Goal: Task Accomplishment & Management: Use online tool/utility

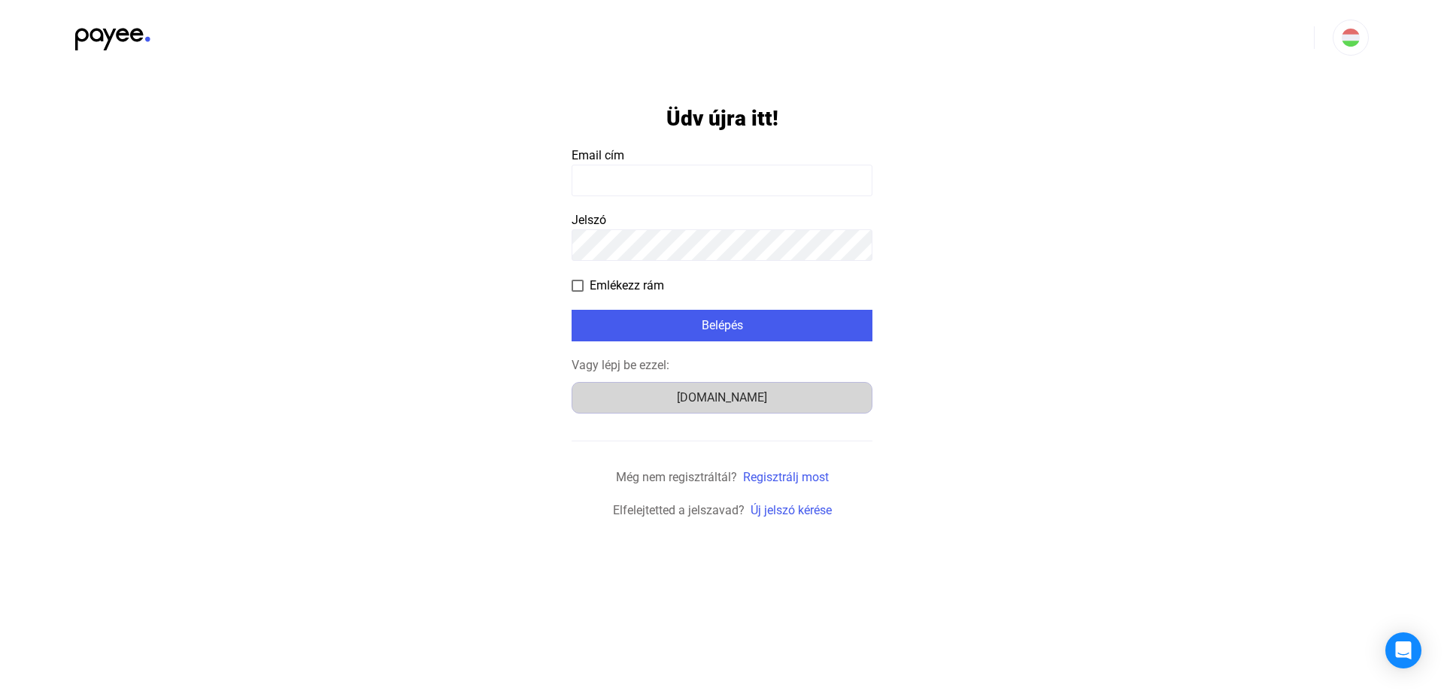
click at [736, 399] on div "[DOMAIN_NAME]" at bounding box center [722, 398] width 290 height 18
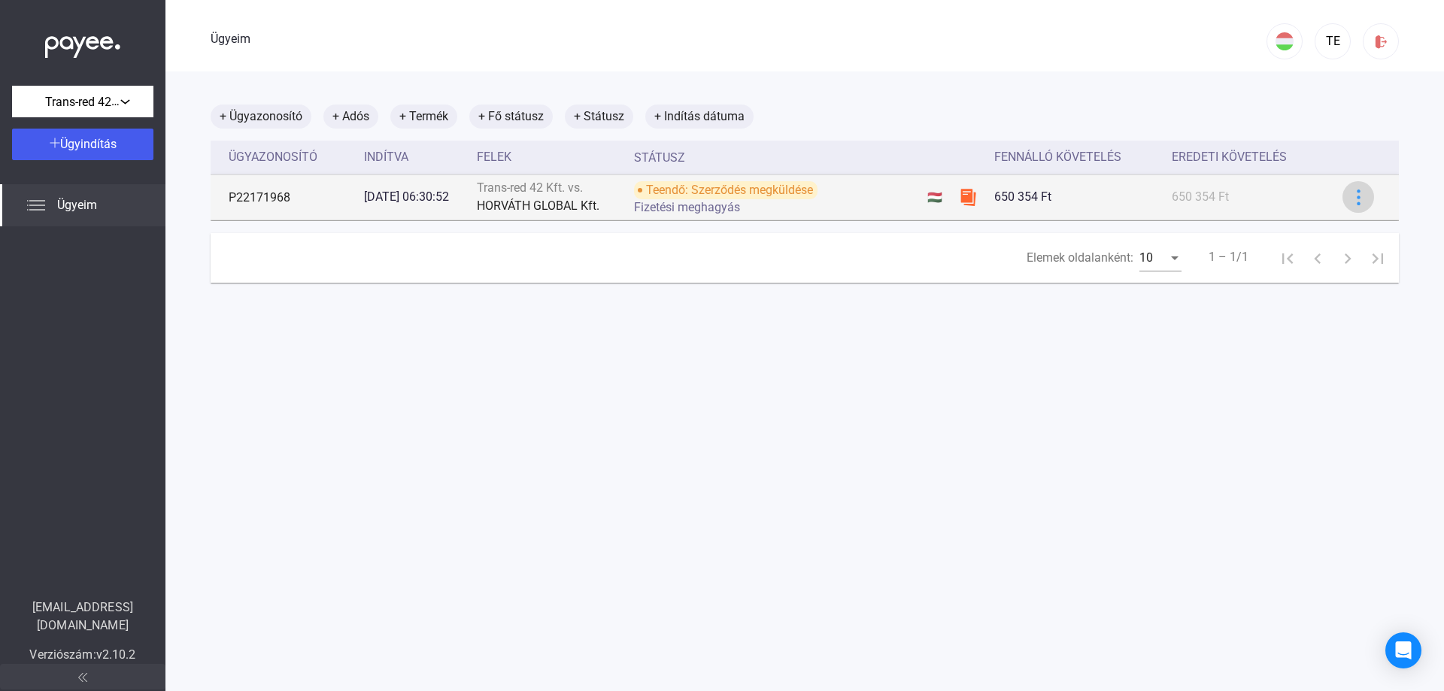
click at [1353, 197] on img at bounding box center [1359, 198] width 16 height 16
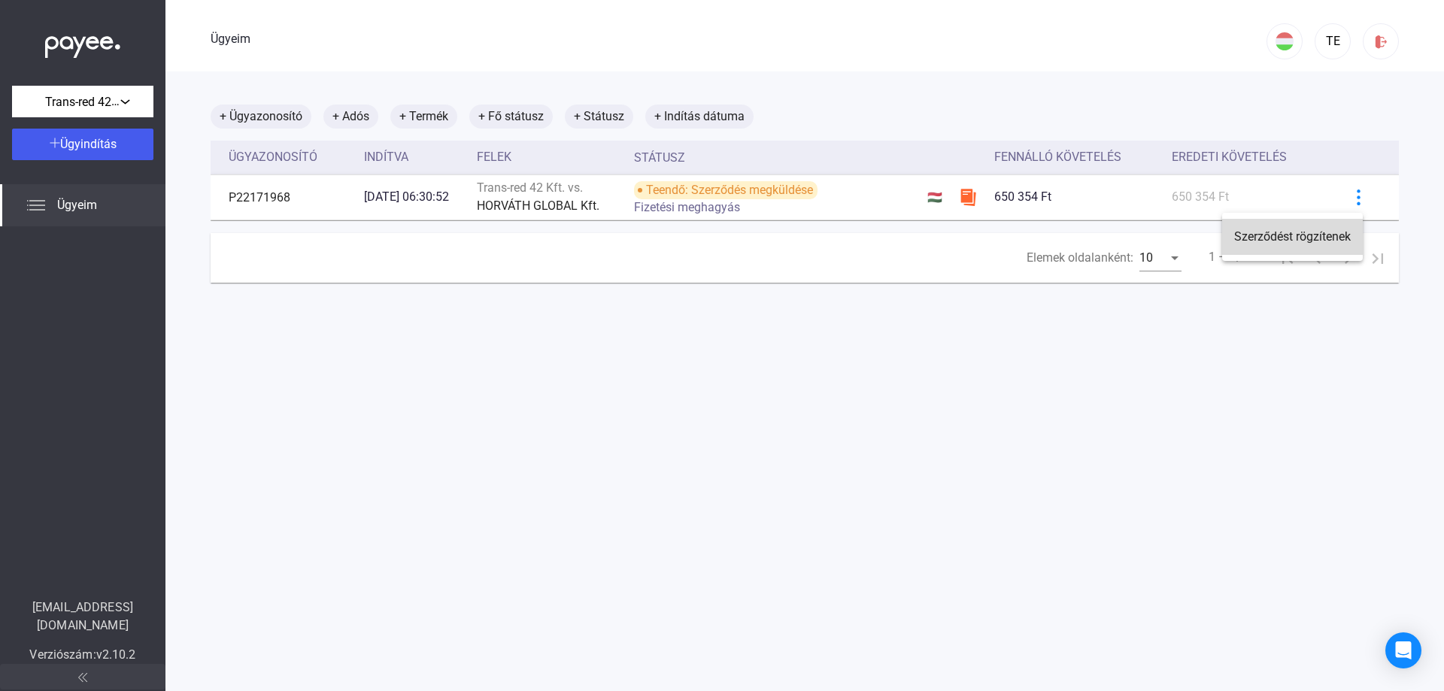
click at [1277, 233] on font "Szerződést rögzítenek" at bounding box center [1293, 236] width 117 height 14
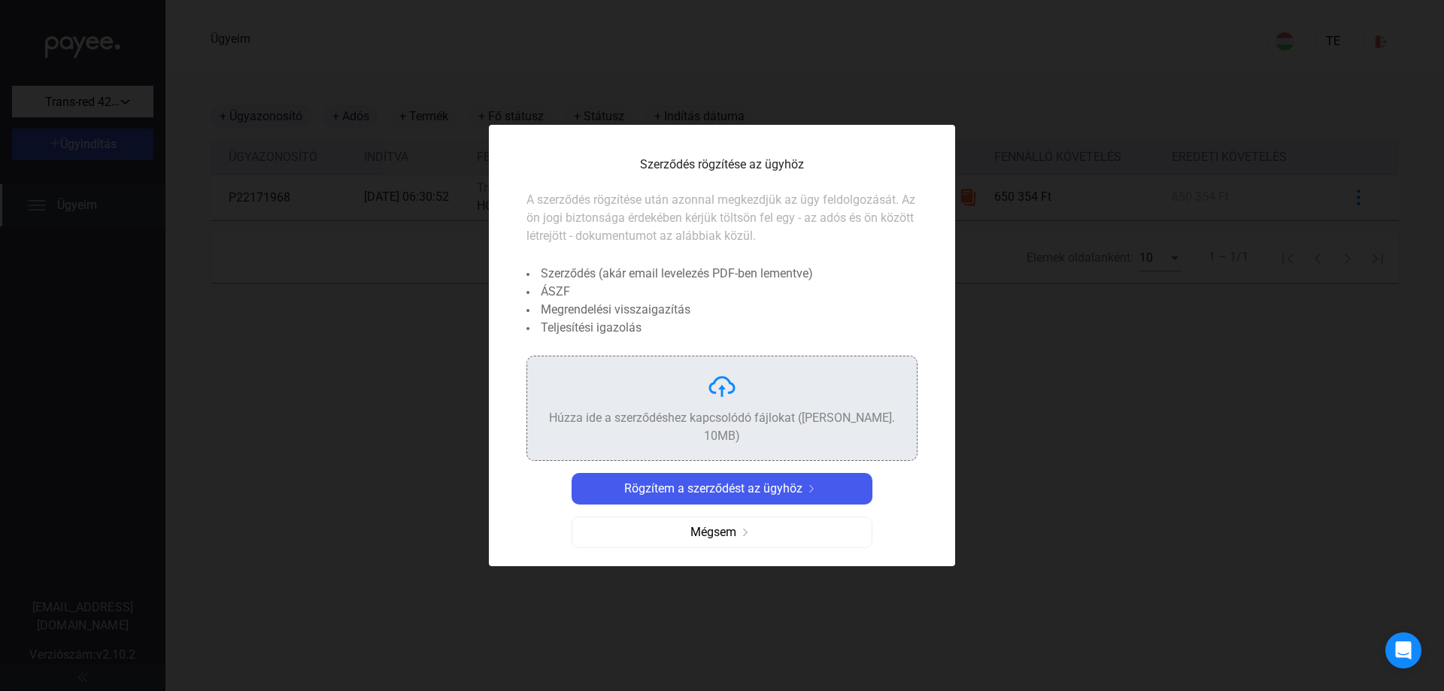
click at [727, 397] on img at bounding box center [722, 387] width 30 height 30
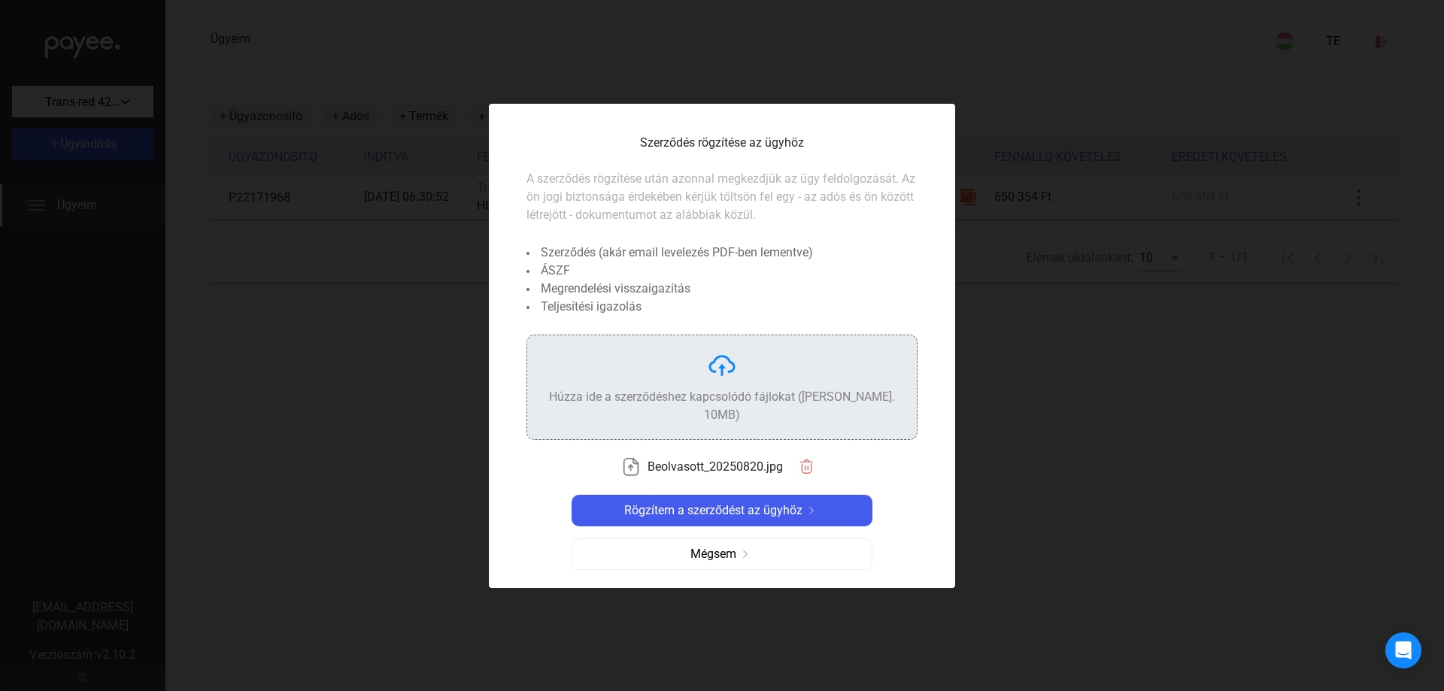
click at [718, 373] on img at bounding box center [722, 366] width 30 height 30
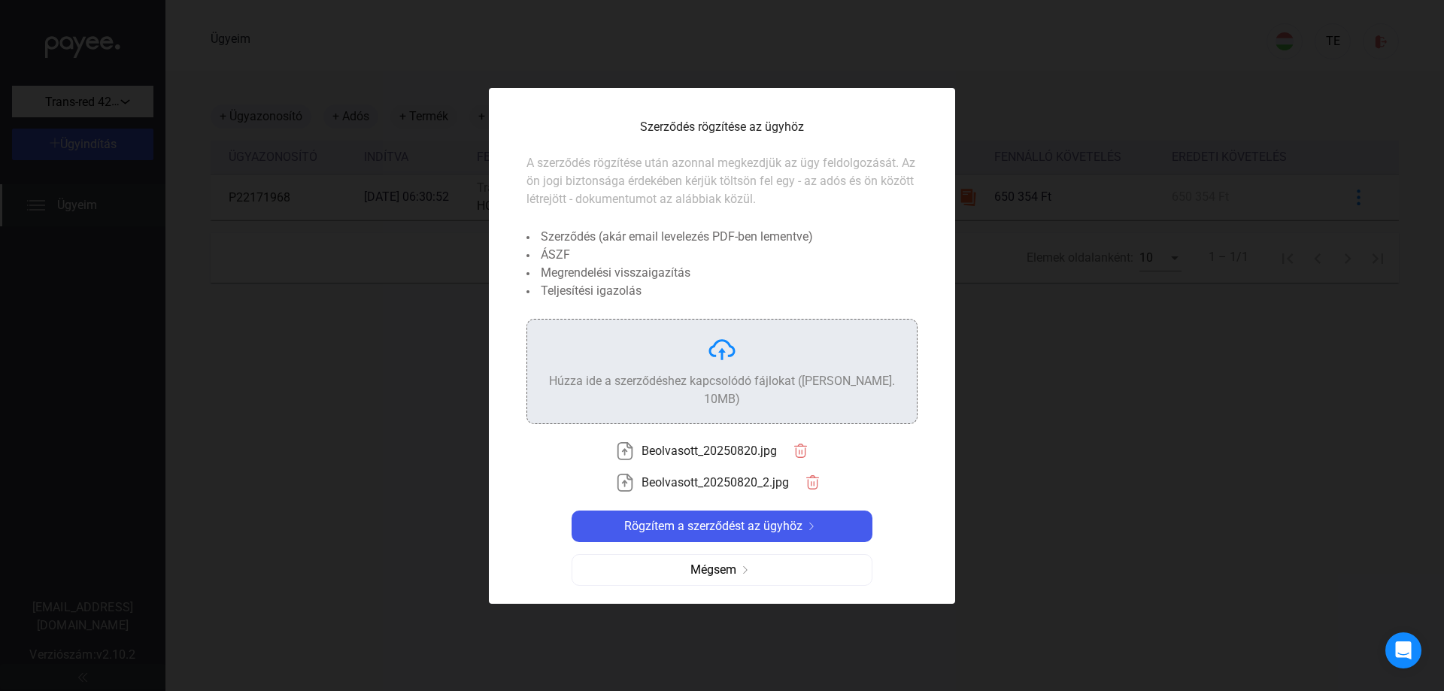
click at [718, 360] on img at bounding box center [722, 350] width 30 height 30
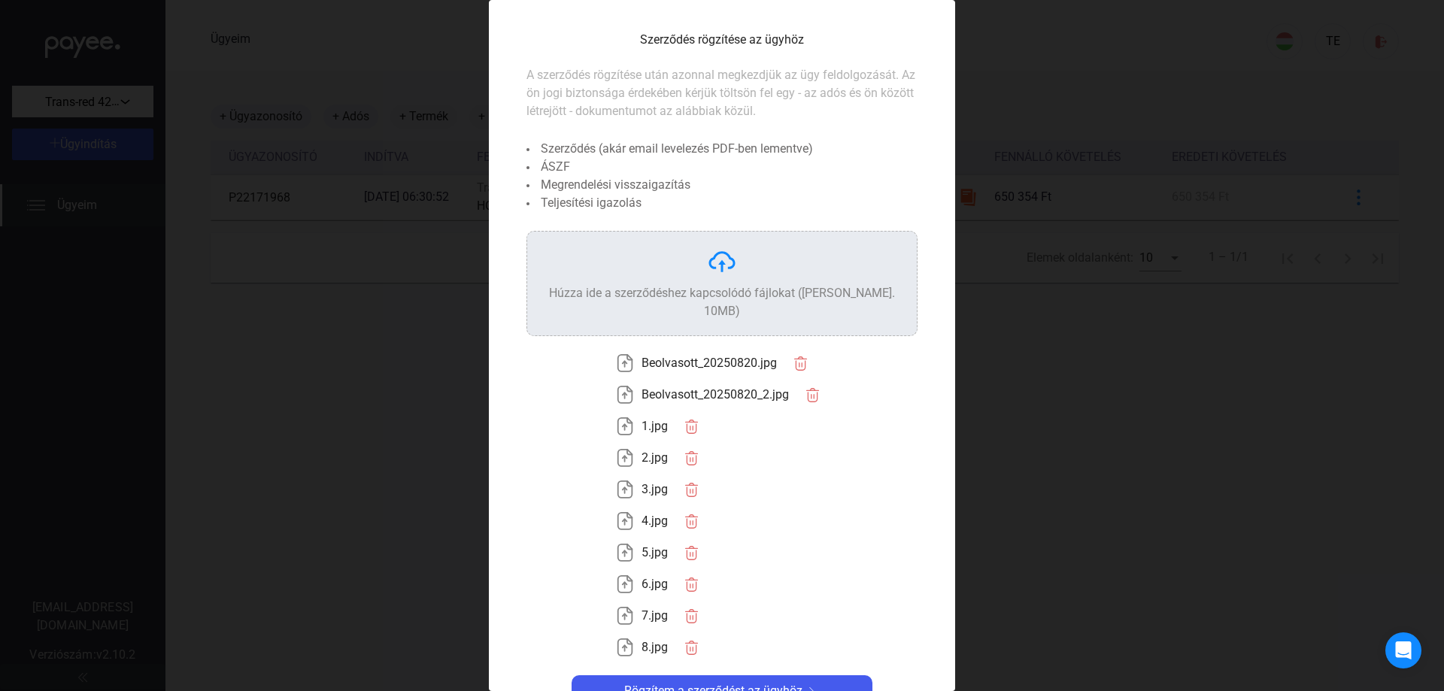
scroll to position [59, 0]
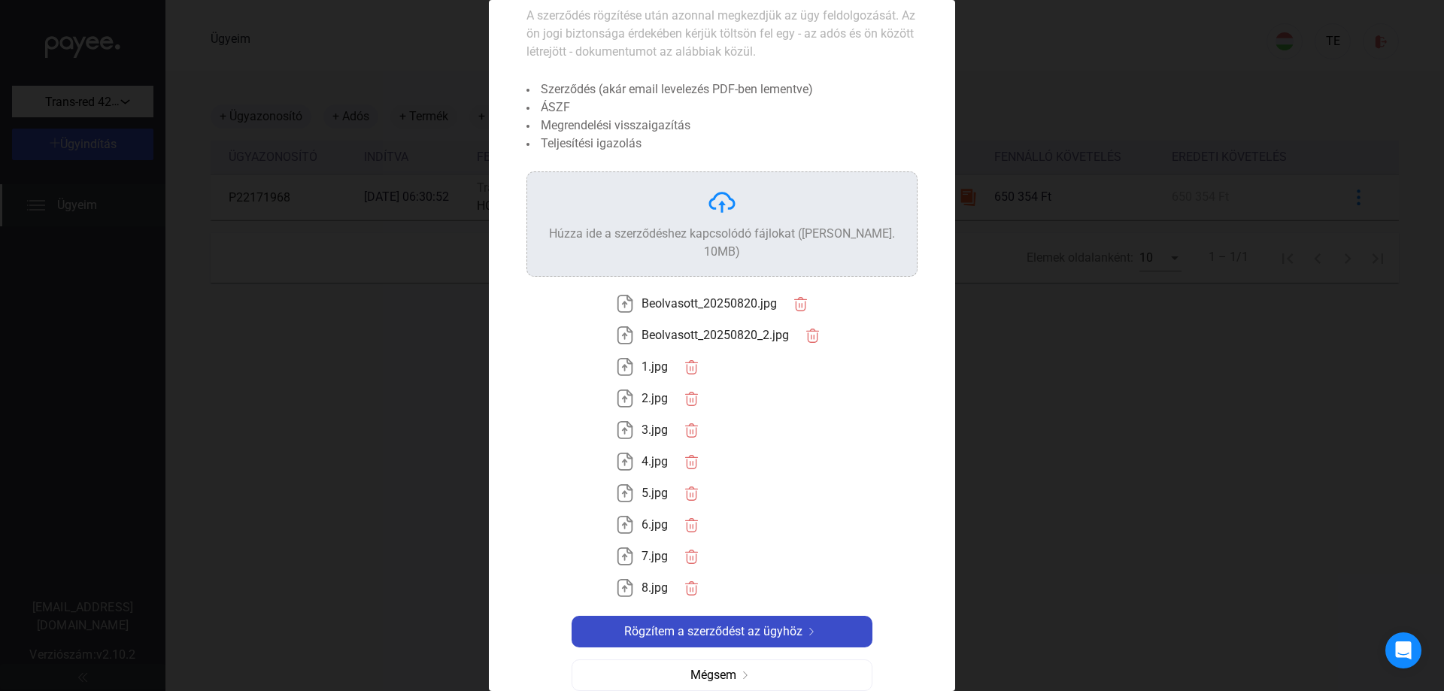
click at [736, 624] on font "Rögzítem a szerződést az ügyhöz" at bounding box center [713, 631] width 178 height 14
